Goal: Transaction & Acquisition: Download file/media

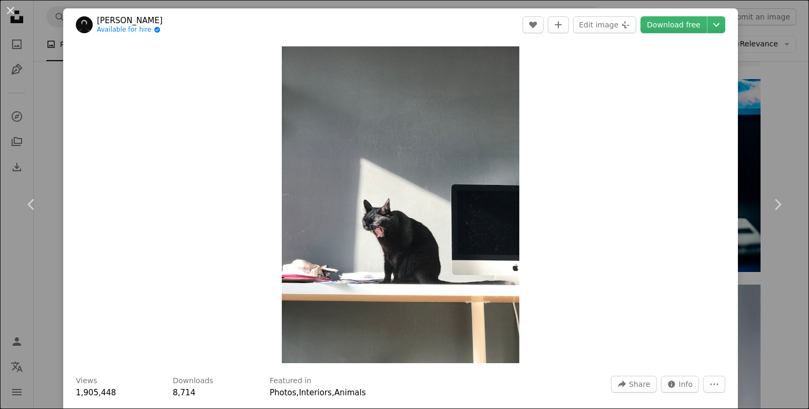
scroll to position [13112, 0]
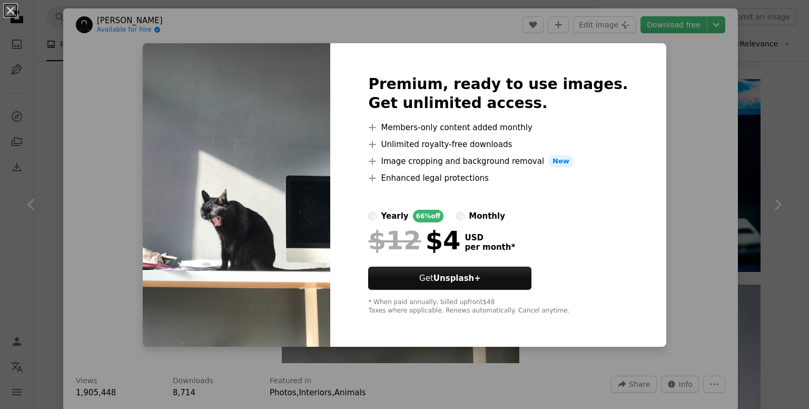
click at [654, 117] on div "An X shape Premium, ready to use images. Get unlimited access. A plus sign Memb…" at bounding box center [404, 204] width 809 height 409
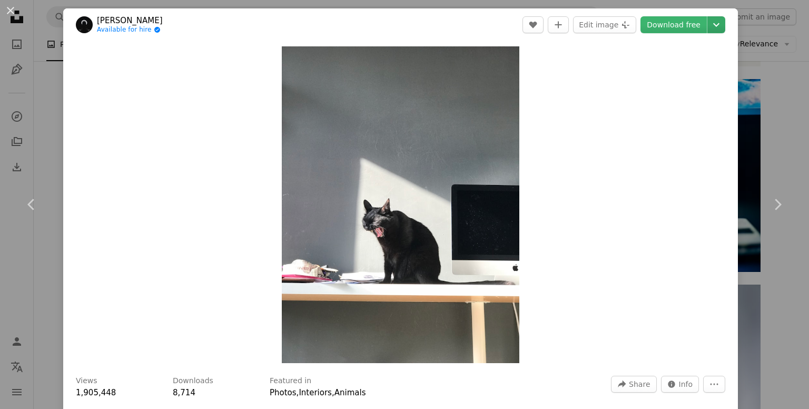
drag, startPoint x: 657, startPoint y: 106, endPoint x: 700, endPoint y: 22, distance: 94.2
click at [708, 22] on icon "Chevron down" at bounding box center [716, 24] width 17 height 13
click at [708, 20] on icon "Chevron down" at bounding box center [716, 24] width 17 height 13
click at [687, 24] on link "Download free" at bounding box center [673, 24] width 66 height 17
